Goal: Information Seeking & Learning: Learn about a topic

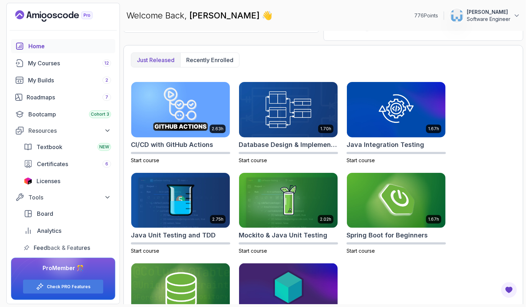
scroll to position [218, 0]
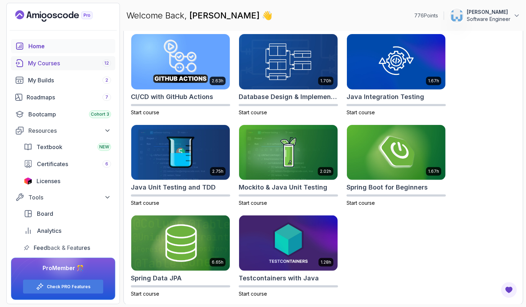
click at [53, 66] on div "My Courses 12" at bounding box center [69, 63] width 83 height 9
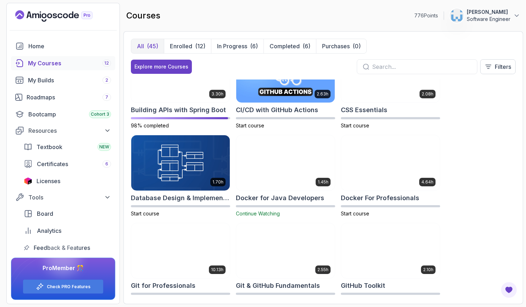
scroll to position [138, 0]
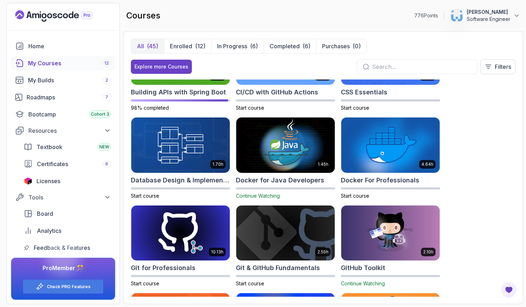
click at [290, 180] on h2 "Docker for Java Developers" at bounding box center [280, 180] width 88 height 10
click at [358, 181] on h2 "Docker For Professionals" at bounding box center [380, 180] width 78 height 10
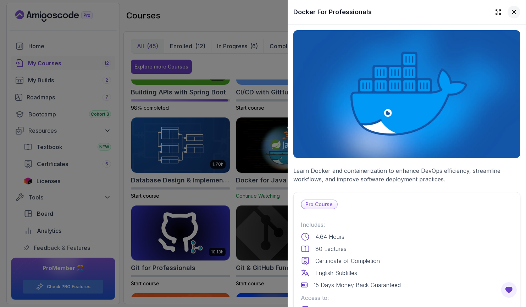
click at [511, 12] on icon at bounding box center [513, 12] width 7 height 7
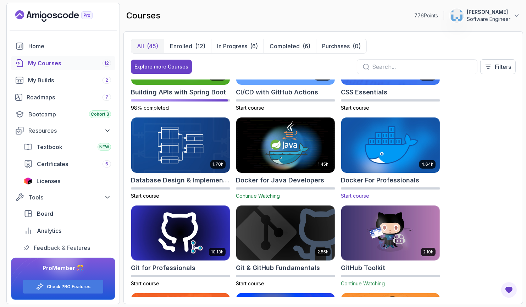
click at [372, 141] on img at bounding box center [391, 145] width 104 height 58
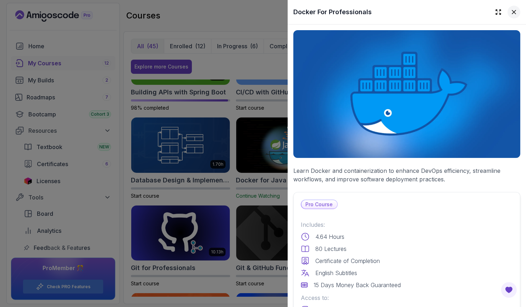
click at [510, 11] on icon at bounding box center [513, 12] width 7 height 7
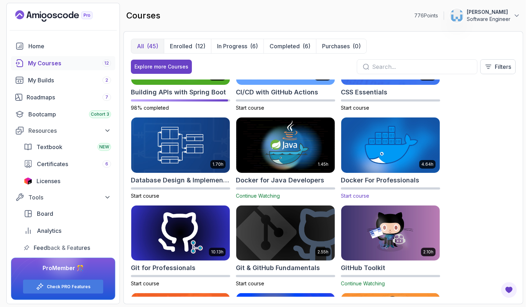
click at [347, 180] on h2 "Docker For Professionals" at bounding box center [380, 180] width 78 height 10
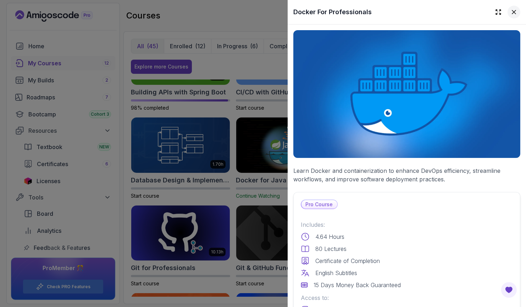
click at [510, 13] on icon at bounding box center [513, 12] width 7 height 7
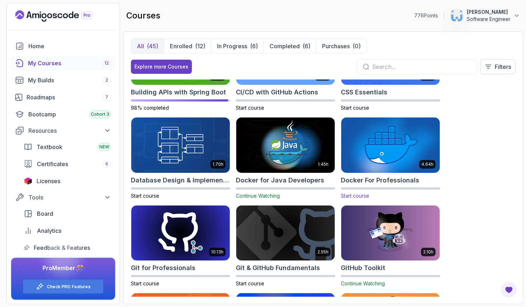
click at [362, 194] on span "Start course" at bounding box center [355, 196] width 28 height 6
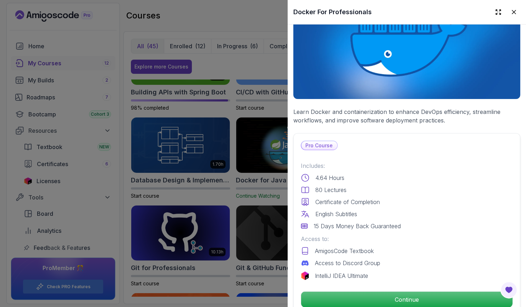
scroll to position [100, 0]
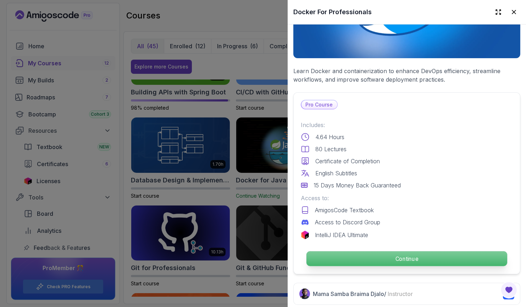
click at [405, 255] on p "Continue" at bounding box center [406, 258] width 201 height 15
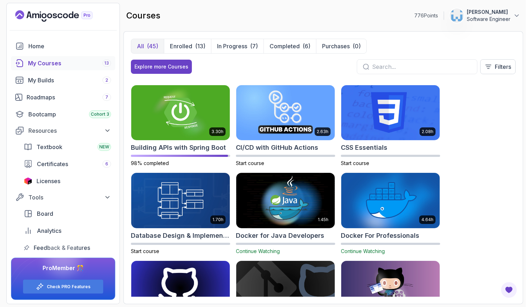
scroll to position [84, 0]
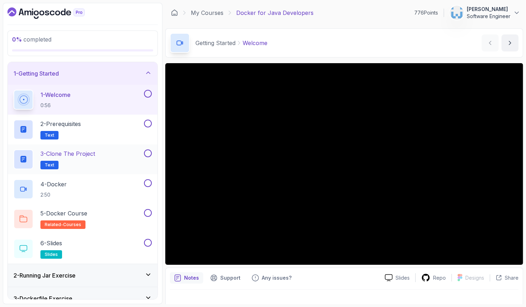
scroll to position [16, 0]
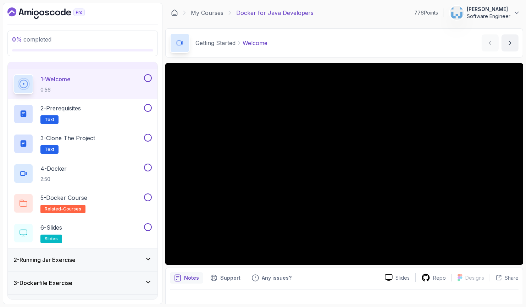
click at [72, 266] on div "2 - Running Jar Exercise" at bounding box center [83, 259] width 150 height 23
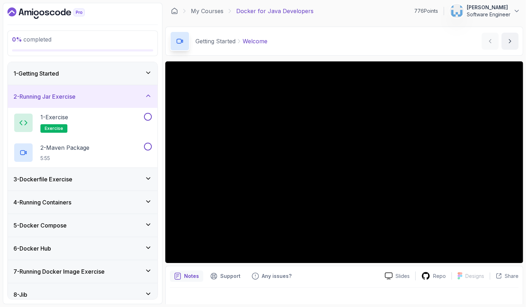
scroll to position [0, 0]
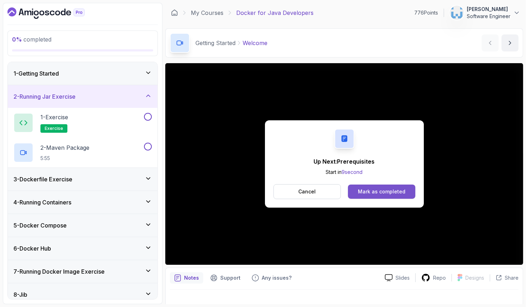
click at [371, 195] on button "Mark as completed" at bounding box center [381, 191] width 67 height 14
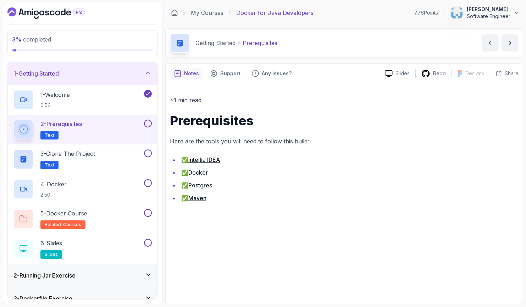
drag, startPoint x: 148, startPoint y: 126, endPoint x: 144, endPoint y: 129, distance: 4.3
click at [148, 126] on button at bounding box center [148, 124] width 8 height 8
click at [131, 156] on div "3 - Clone the Project Text" at bounding box center [77, 159] width 129 height 20
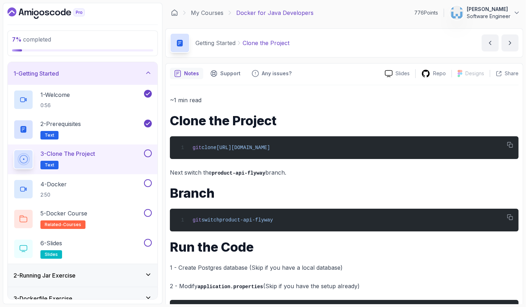
scroll to position [68, 0]
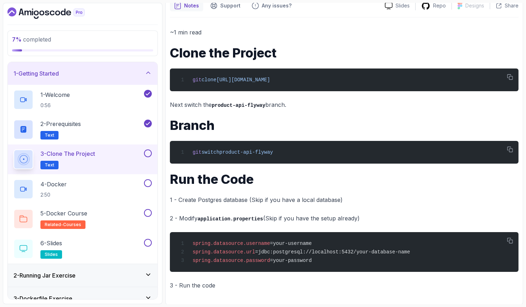
click at [149, 153] on button at bounding box center [148, 153] width 8 height 8
click at [113, 188] on div "4 - Docker 2:50" at bounding box center [77, 189] width 129 height 20
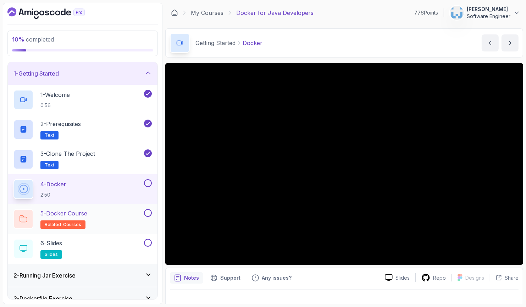
click at [148, 213] on button at bounding box center [148, 213] width 8 height 8
click at [148, 245] on button at bounding box center [148, 243] width 8 height 8
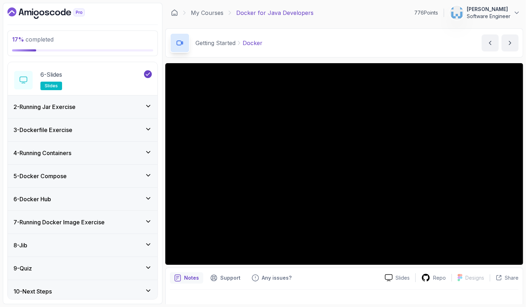
scroll to position [171, 0]
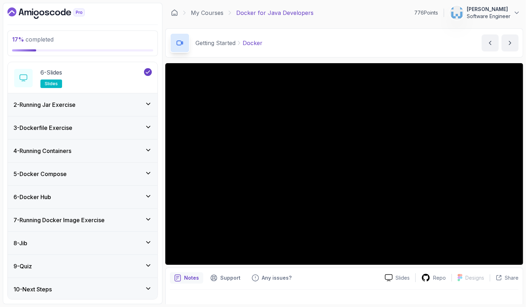
click at [104, 288] on div "10 - Next Steps" at bounding box center [82, 289] width 138 height 9
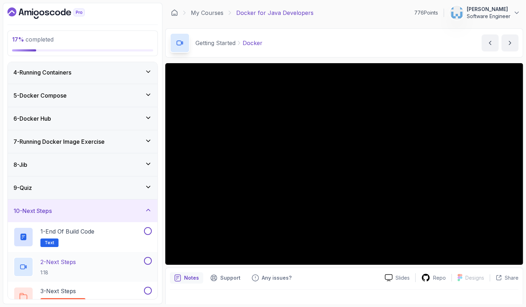
scroll to position [81, 0]
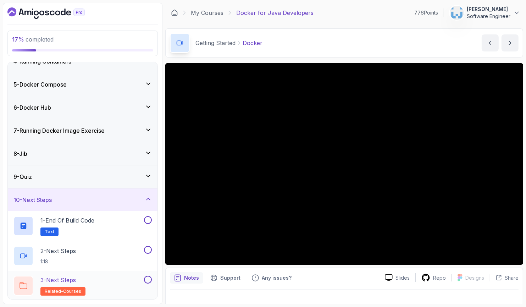
click at [148, 279] on button at bounding box center [148, 280] width 8 height 8
click at [148, 247] on button at bounding box center [148, 250] width 8 height 8
click at [148, 219] on button at bounding box center [148, 220] width 8 height 8
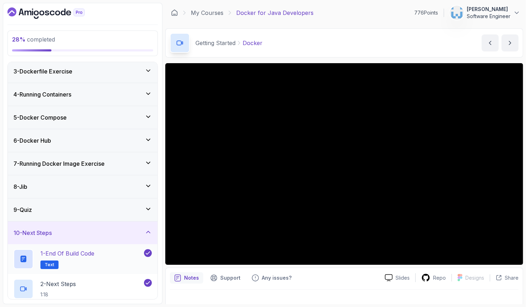
scroll to position [0, 0]
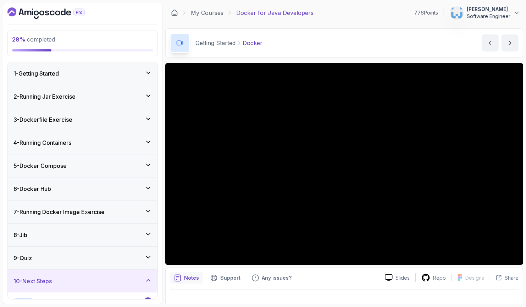
click at [146, 279] on icon at bounding box center [148, 280] width 7 height 7
click at [121, 94] on div "2 - Running Jar Exercise" at bounding box center [82, 96] width 138 height 9
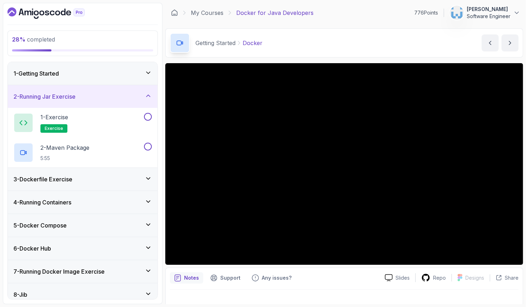
click at [123, 91] on div "2 - Running Jar Exercise" at bounding box center [83, 96] width 150 height 23
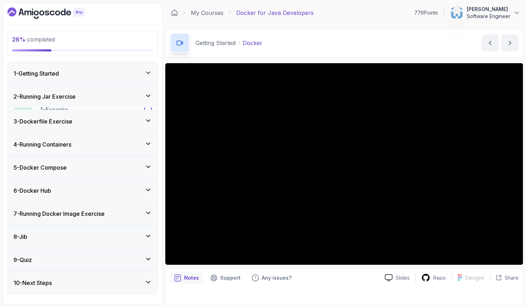
click at [128, 76] on div "1 - Getting Started" at bounding box center [82, 73] width 138 height 9
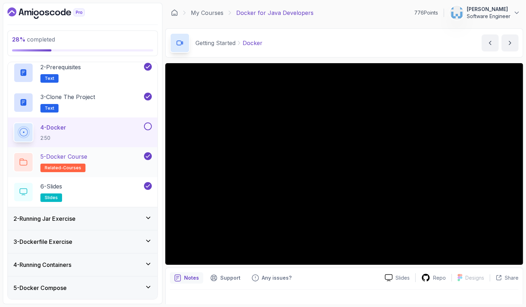
scroll to position [59, 0]
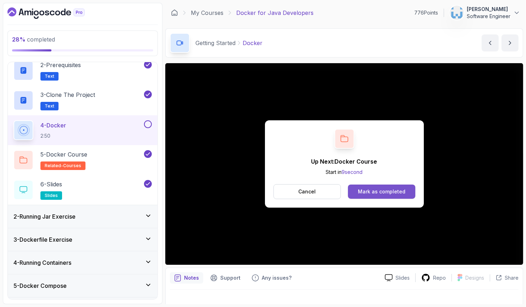
click at [371, 194] on div "Mark as completed" at bounding box center [382, 191] width 48 height 7
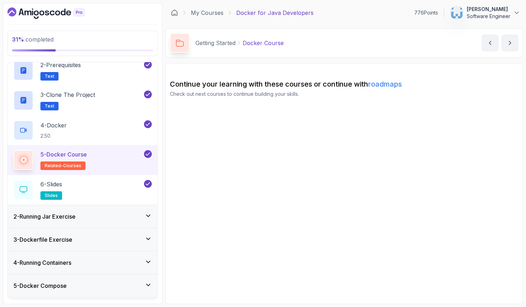
click at [127, 218] on div "2 - Running Jar Exercise" at bounding box center [82, 216] width 138 height 9
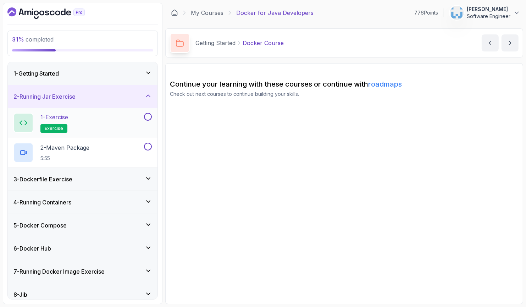
click at [102, 122] on div "1 - Exercise exercise" at bounding box center [77, 123] width 129 height 20
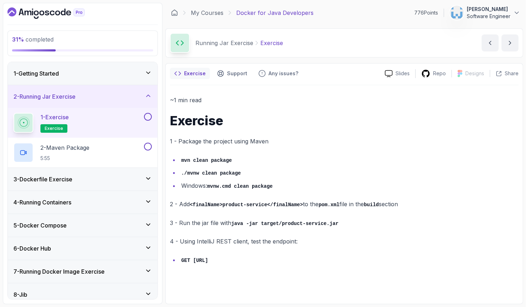
click at [145, 118] on button at bounding box center [148, 117] width 8 height 8
click at [124, 146] on div "2 - Maven Package 5:55" at bounding box center [77, 153] width 129 height 20
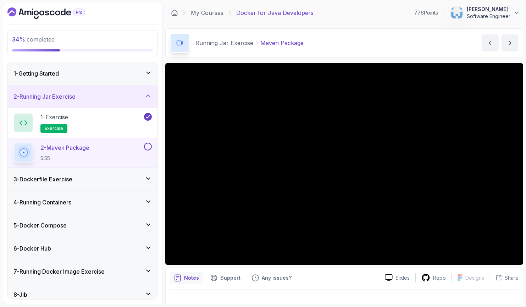
click at [147, 146] on button at bounding box center [148, 147] width 8 height 8
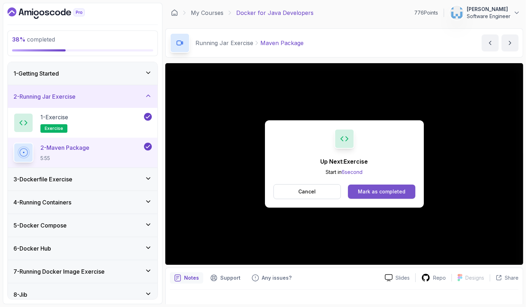
click at [379, 193] on div "Mark as completed" at bounding box center [382, 191] width 48 height 7
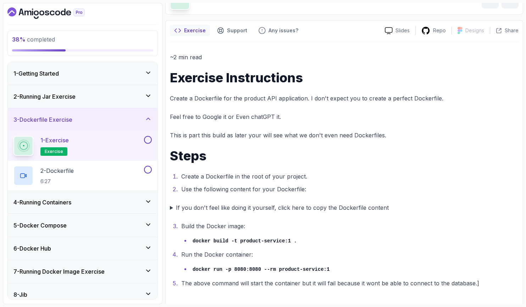
scroll to position [44, 0]
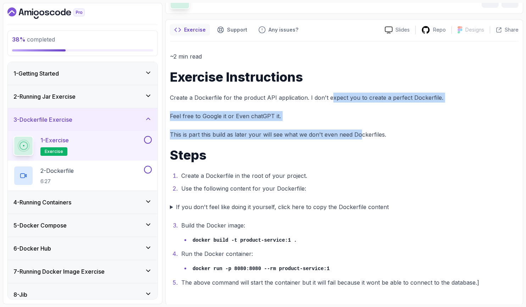
drag, startPoint x: 330, startPoint y: 99, endPoint x: 360, endPoint y: 137, distance: 48.7
click at [360, 137] on div "~2 min read Exercise Instructions Create a Dockerfile for the product API appli…" at bounding box center [344, 169] width 349 height 236
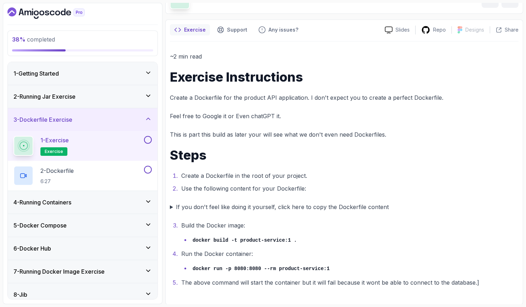
click at [321, 194] on div "~2 min read Exercise Instructions Create a Dockerfile for the product API appli…" at bounding box center [344, 169] width 349 height 236
click at [146, 140] on button at bounding box center [148, 140] width 8 height 8
click at [123, 167] on div "2 - Dockerfile 6:27" at bounding box center [77, 176] width 129 height 20
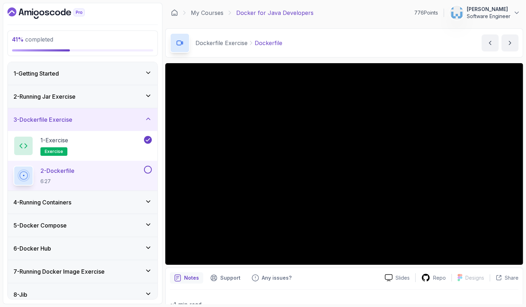
click at [151, 170] on button at bounding box center [148, 170] width 8 height 8
click at [115, 198] on div "4 - Running Containers" at bounding box center [82, 202] width 138 height 9
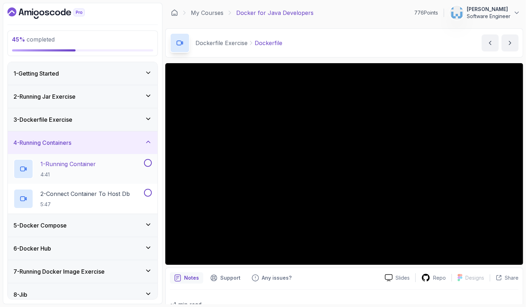
click at [79, 167] on p "1 - Running Container" at bounding box center [67, 164] width 55 height 9
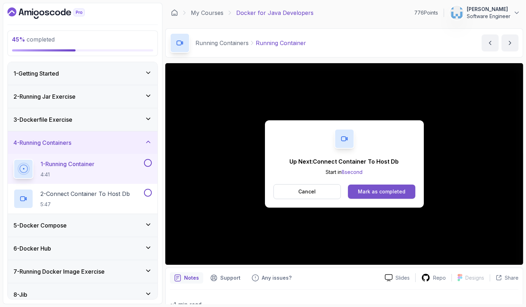
click at [379, 194] on div "Mark as completed" at bounding box center [382, 191] width 48 height 7
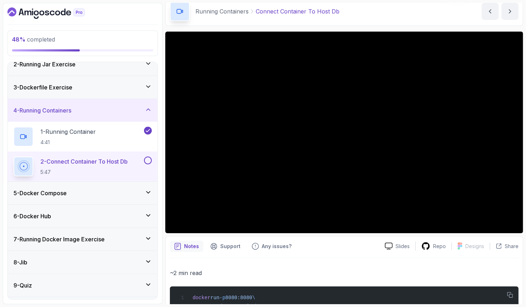
scroll to position [52, 0]
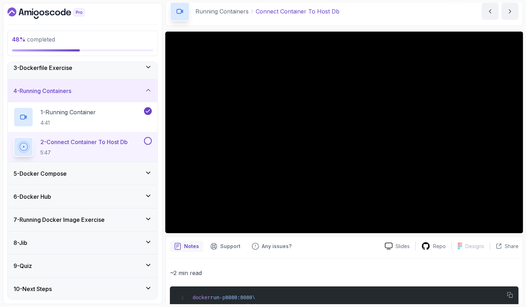
click at [136, 171] on div "5 - Docker Compose" at bounding box center [82, 173] width 138 height 9
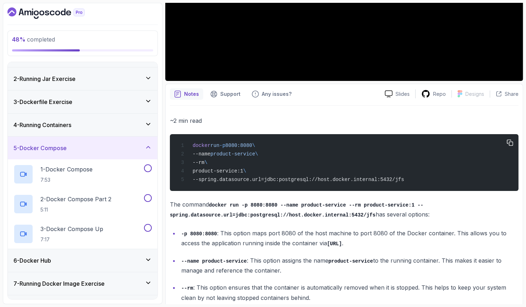
scroll to position [182, 0]
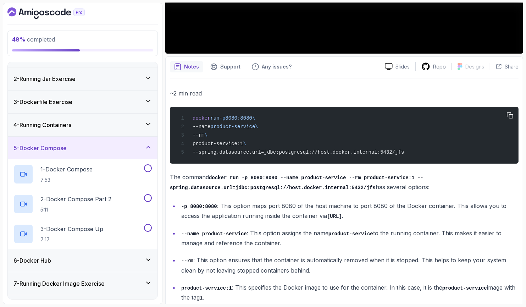
scroll to position [266, 0]
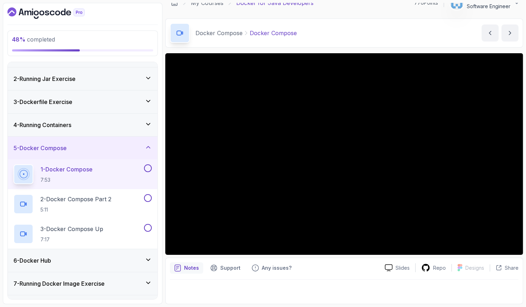
scroll to position [10, 0]
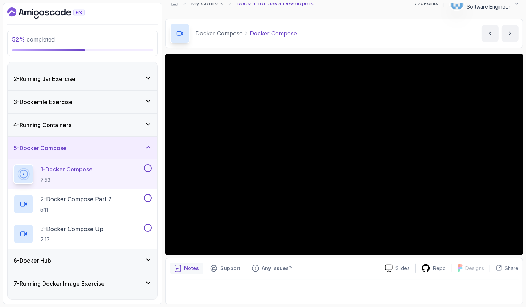
click at [102, 132] on div "4 - Running Containers" at bounding box center [83, 124] width 150 height 23
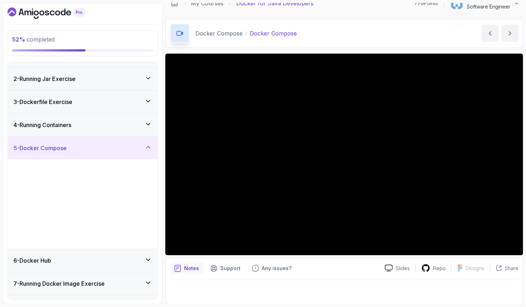
scroll to position [0, 0]
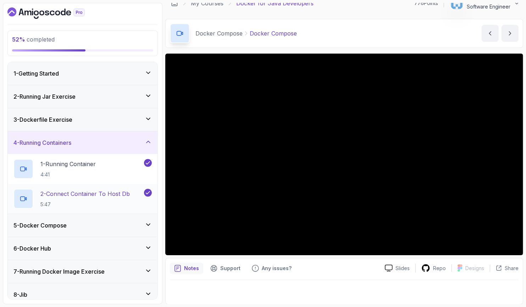
click at [98, 199] on h2 "2 - Connect Container To Host Db 5:47" at bounding box center [84, 198] width 89 height 18
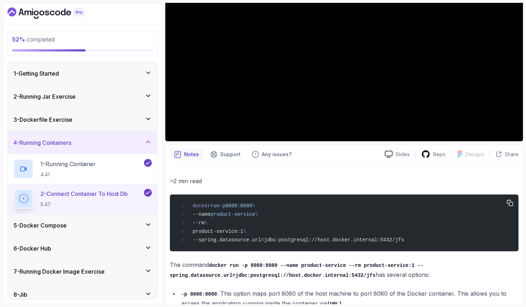
scroll to position [266, 0]
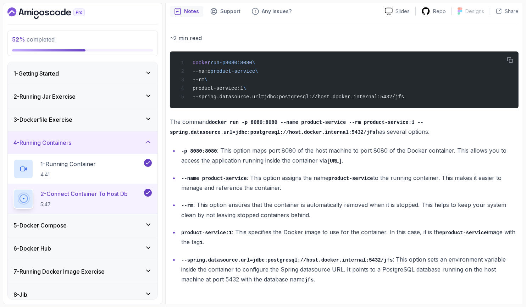
click at [68, 219] on div "5 - Docker Compose" at bounding box center [83, 225] width 150 height 23
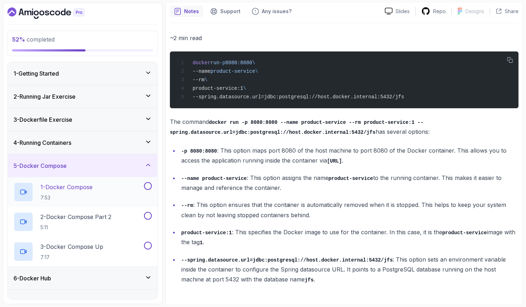
click at [70, 194] on p "7:53" at bounding box center [66, 197] width 52 height 7
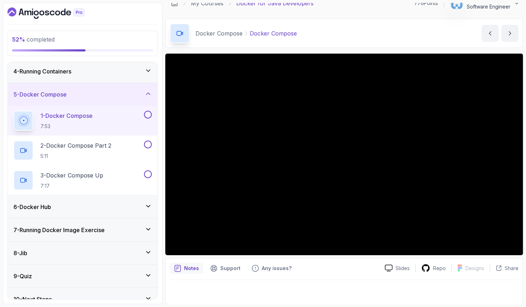
scroll to position [81, 0]
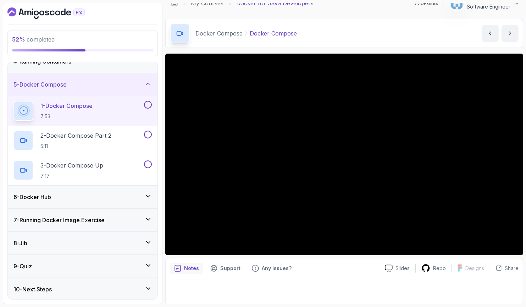
click at [85, 239] on div "8 - Jib" at bounding box center [82, 243] width 138 height 9
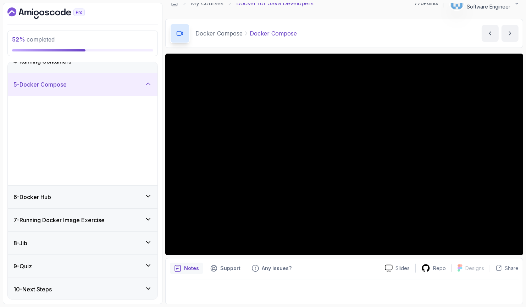
scroll to position [0, 0]
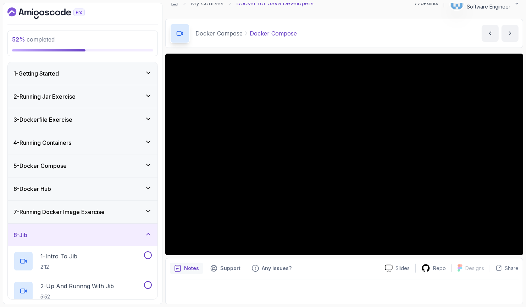
click at [93, 227] on div "8 - Jib" at bounding box center [83, 234] width 150 height 23
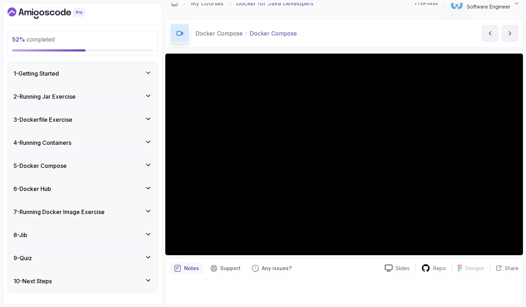
click at [94, 168] on div "5 - Docker Compose" at bounding box center [82, 165] width 138 height 9
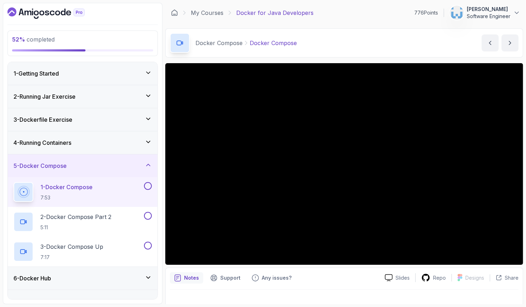
scroll to position [10, 0]
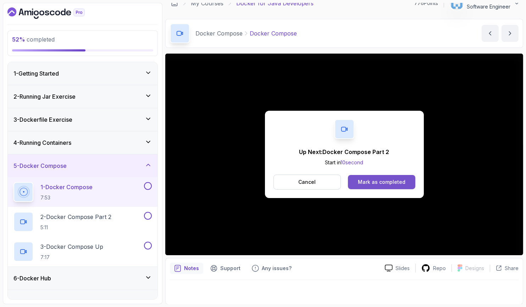
click at [385, 183] on div "Mark as completed" at bounding box center [382, 181] width 48 height 7
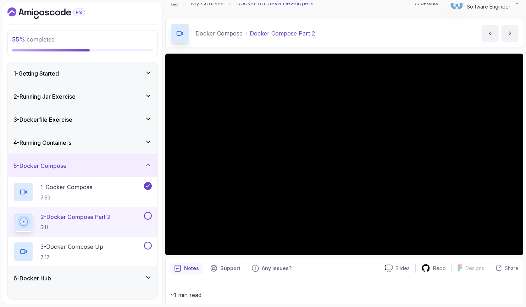
click at [323, 265] on div "Notes Support Any issues?" at bounding box center [274, 267] width 209 height 11
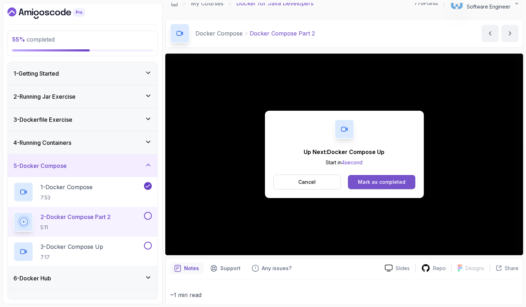
click at [363, 184] on div "Mark as completed" at bounding box center [382, 181] width 48 height 7
